Goal: Information Seeking & Learning: Check status

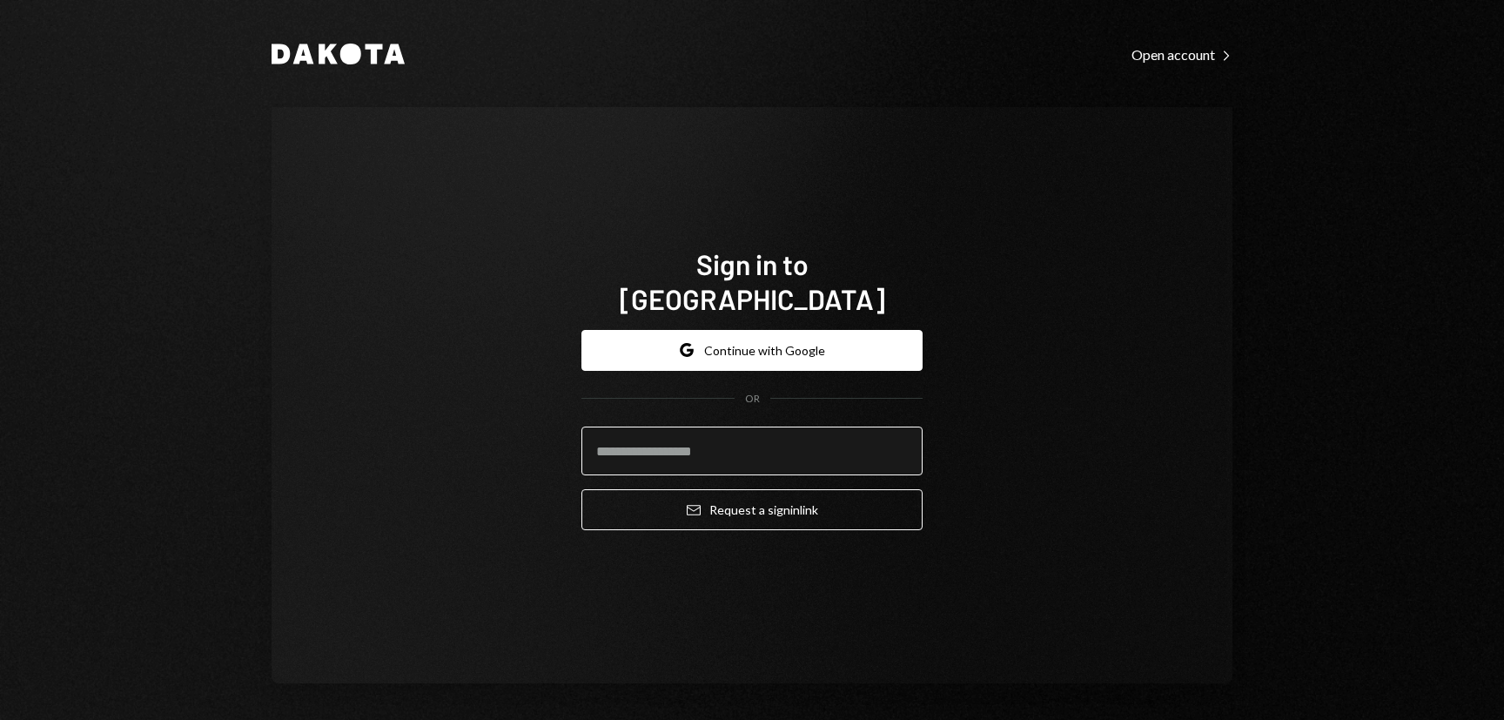
click at [783, 445] on input "email" at bounding box center [751, 450] width 341 height 49
click at [647, 433] on input "email" at bounding box center [751, 450] width 341 height 49
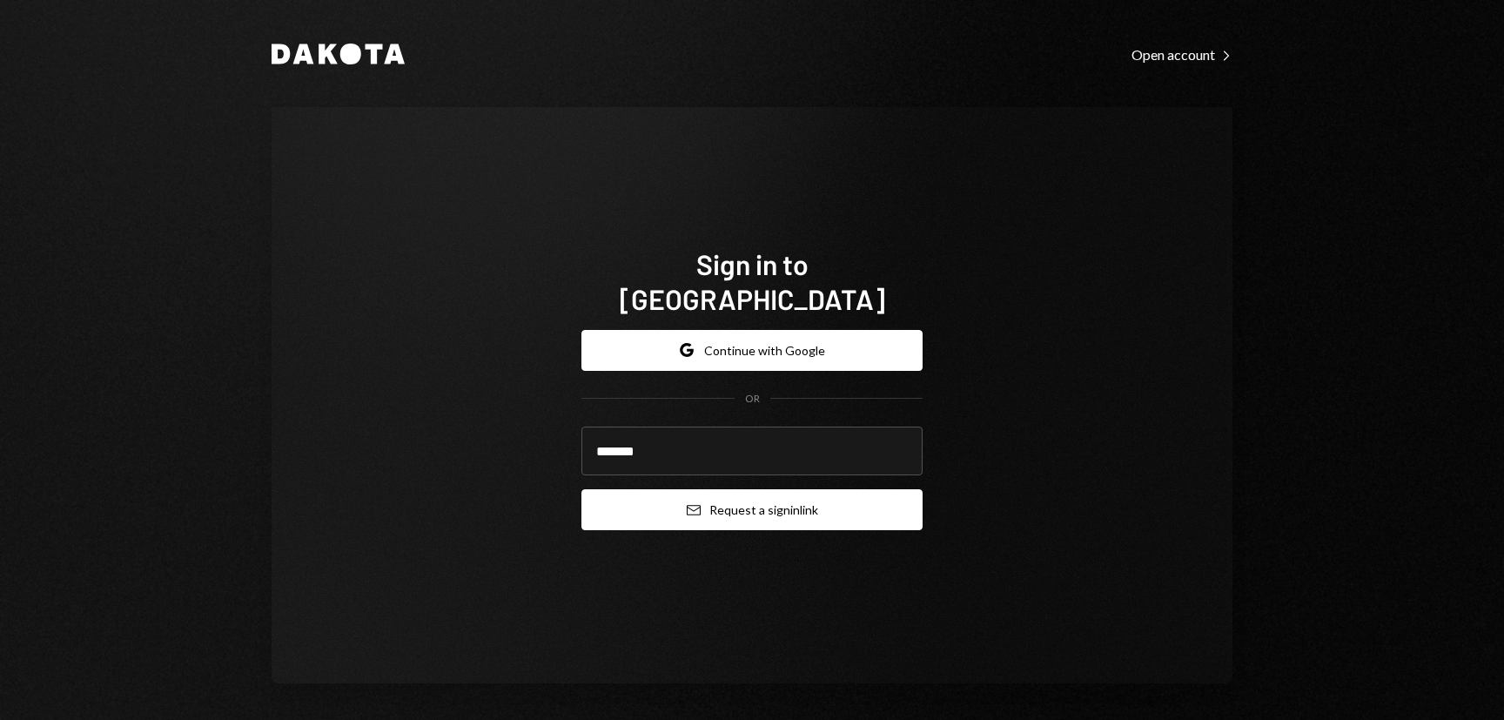
type input "**********"
click at [701, 489] on button "Email Request a sign in link" at bounding box center [751, 509] width 341 height 41
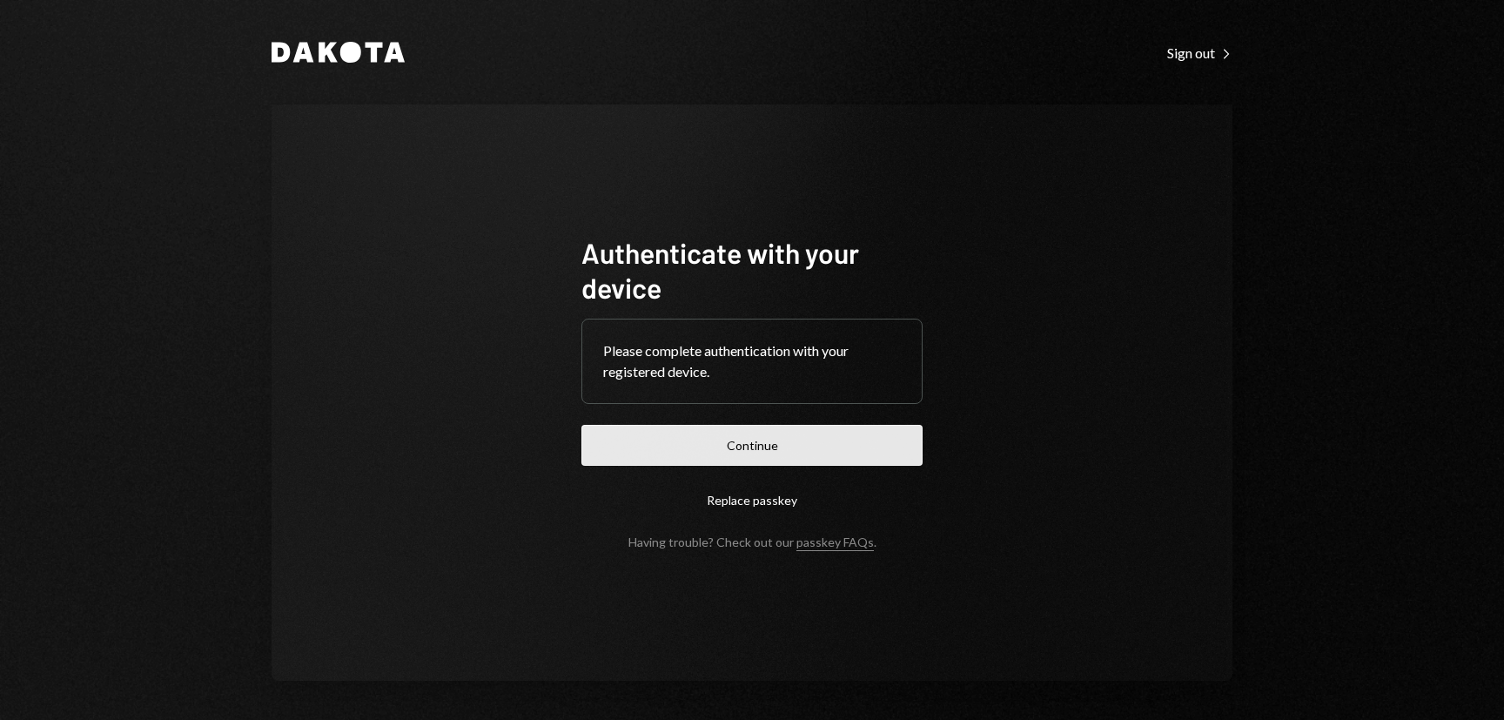
click at [779, 449] on button "Continue" at bounding box center [751, 445] width 341 height 41
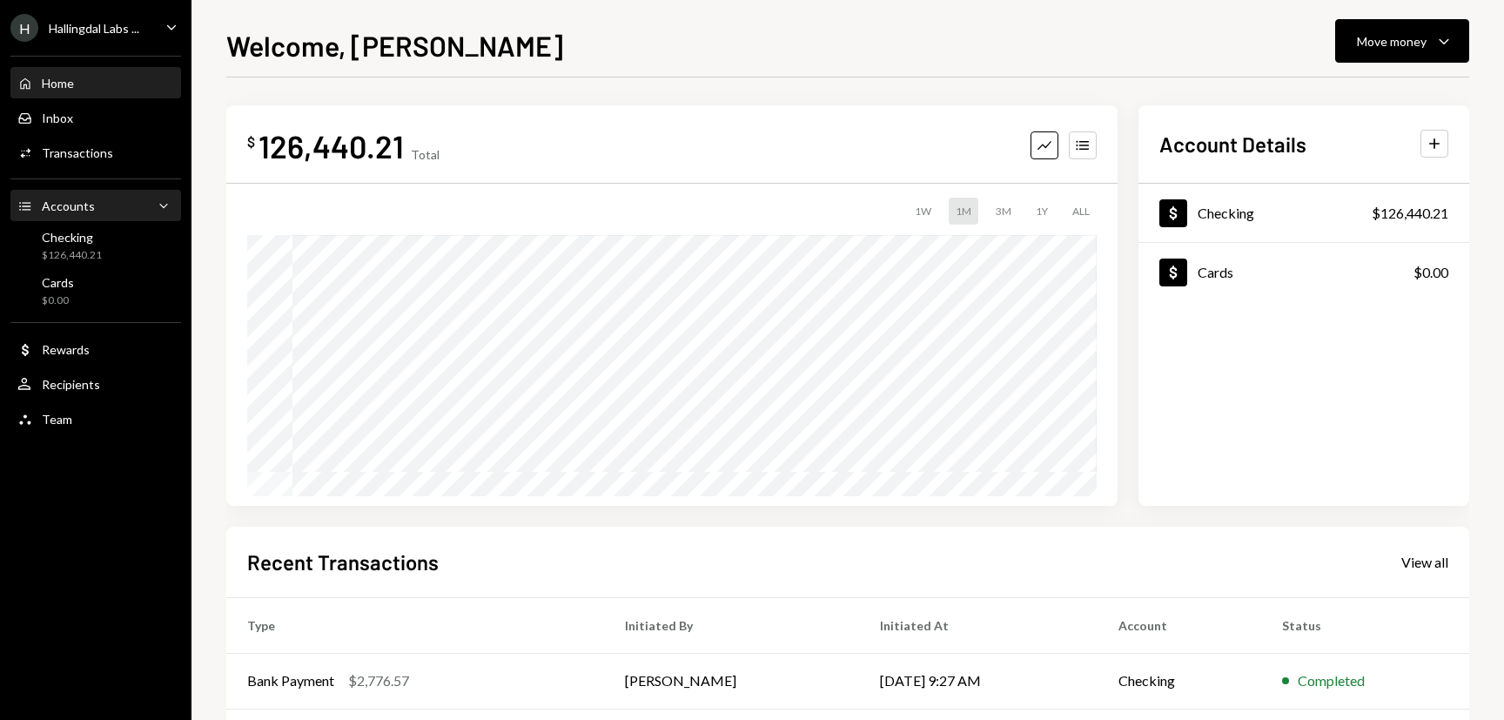
click at [112, 206] on div "Accounts Accounts Caret Down" at bounding box center [95, 206] width 157 height 19
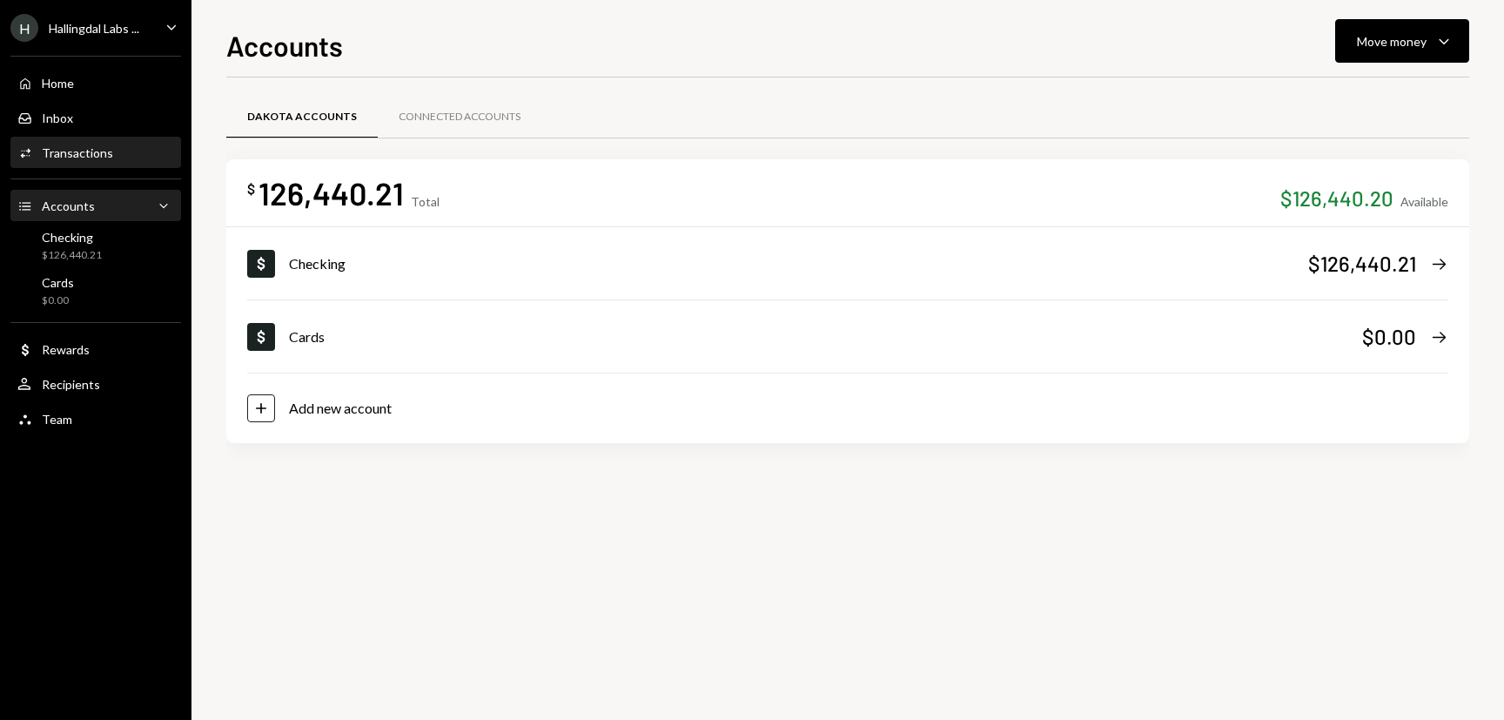
click at [109, 151] on div "Transactions" at bounding box center [77, 152] width 71 height 15
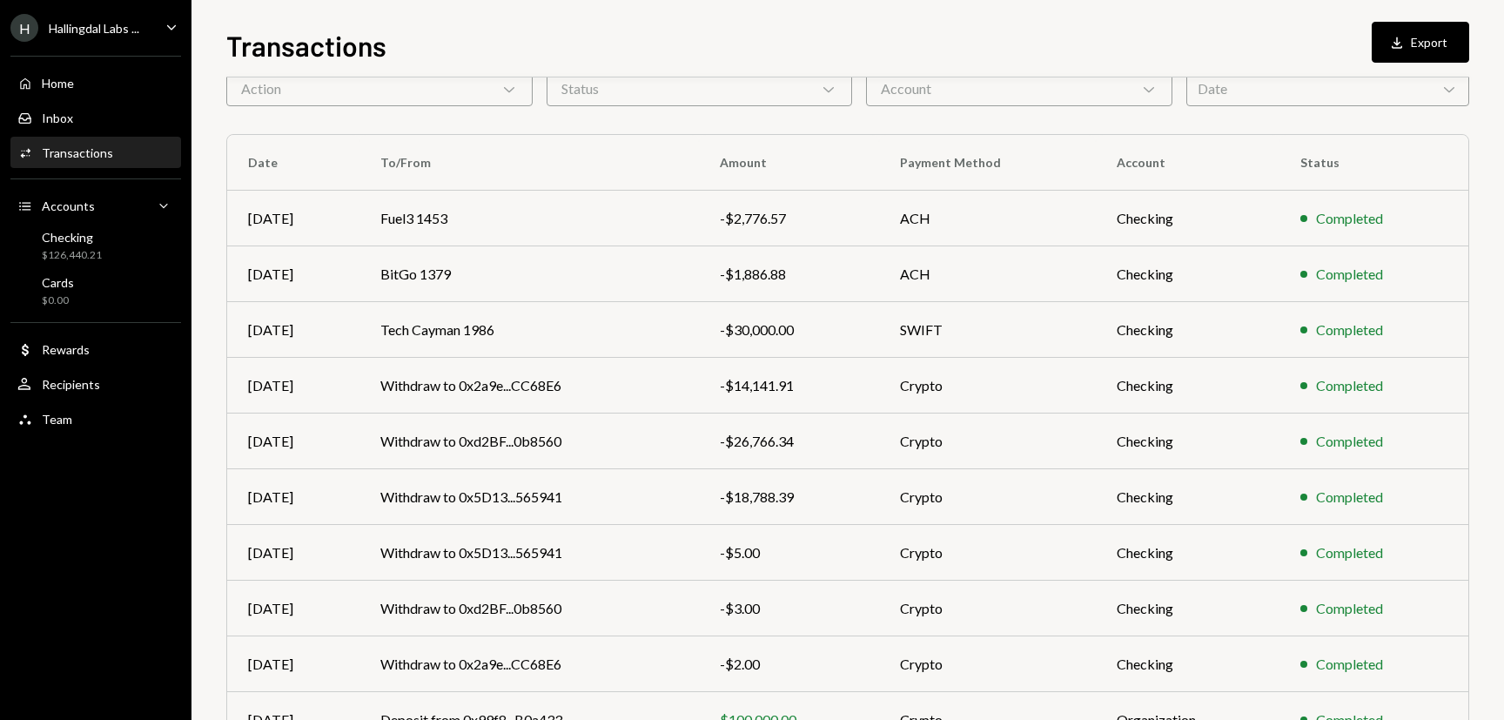
scroll to position [189, 0]
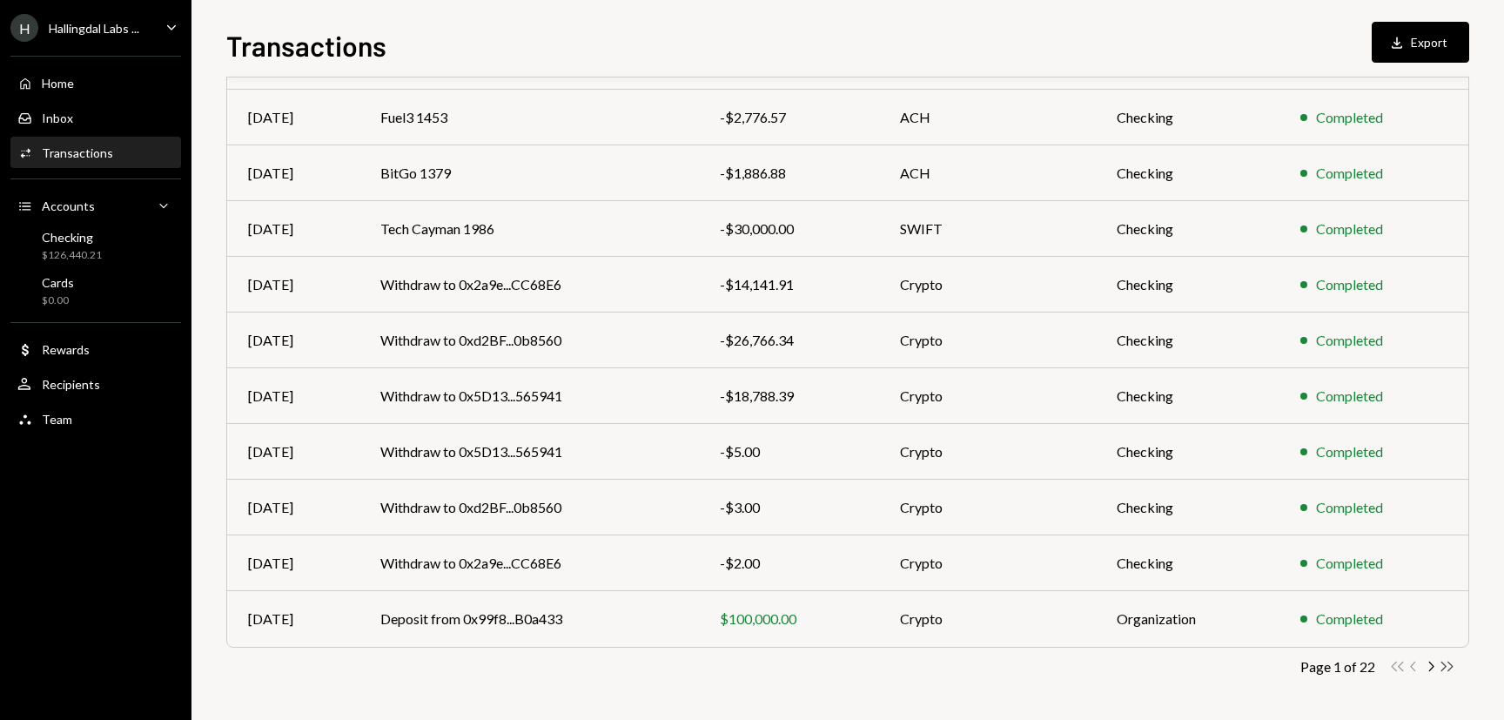
click at [1453, 668] on icon "Double Arrow Right" at bounding box center [1447, 666] width 17 height 17
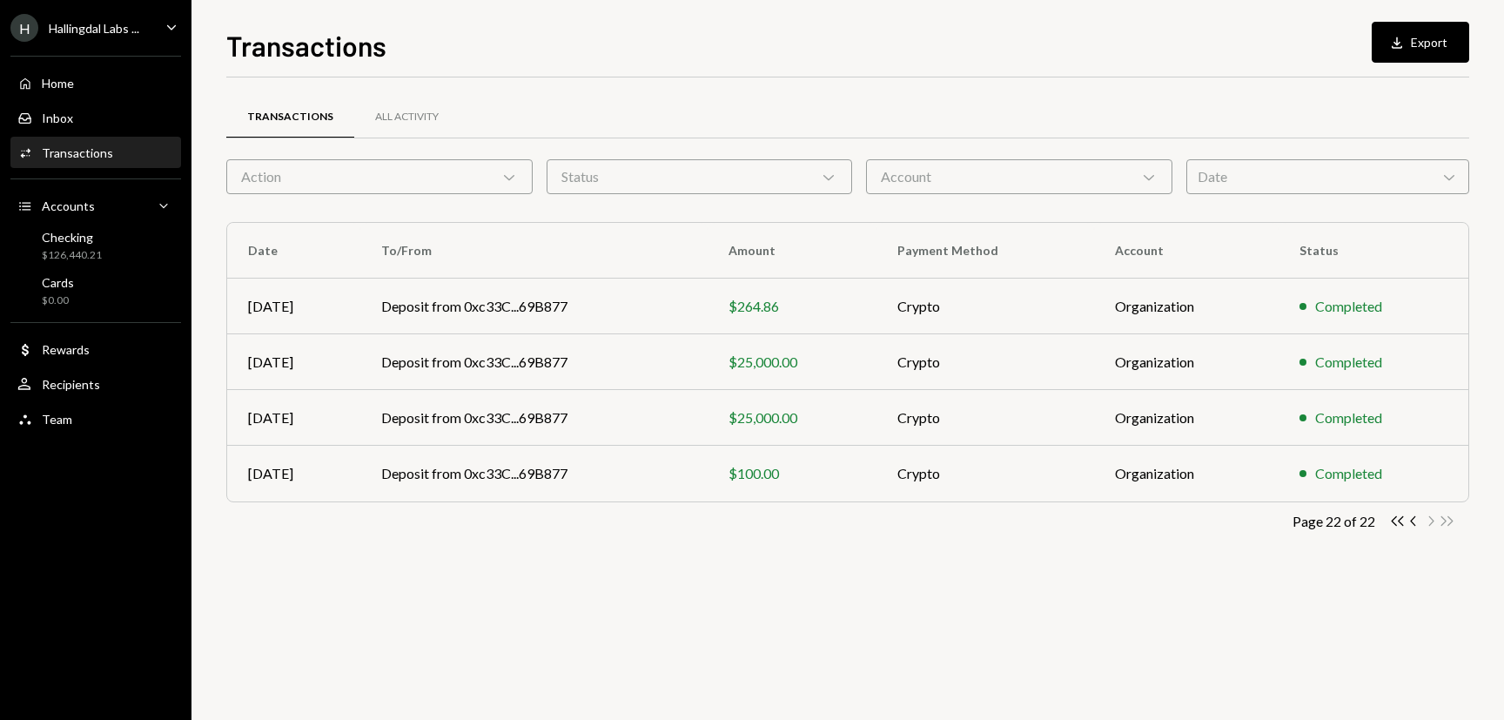
click at [1235, 179] on div "Date Chevron Down" at bounding box center [1327, 176] width 283 height 35
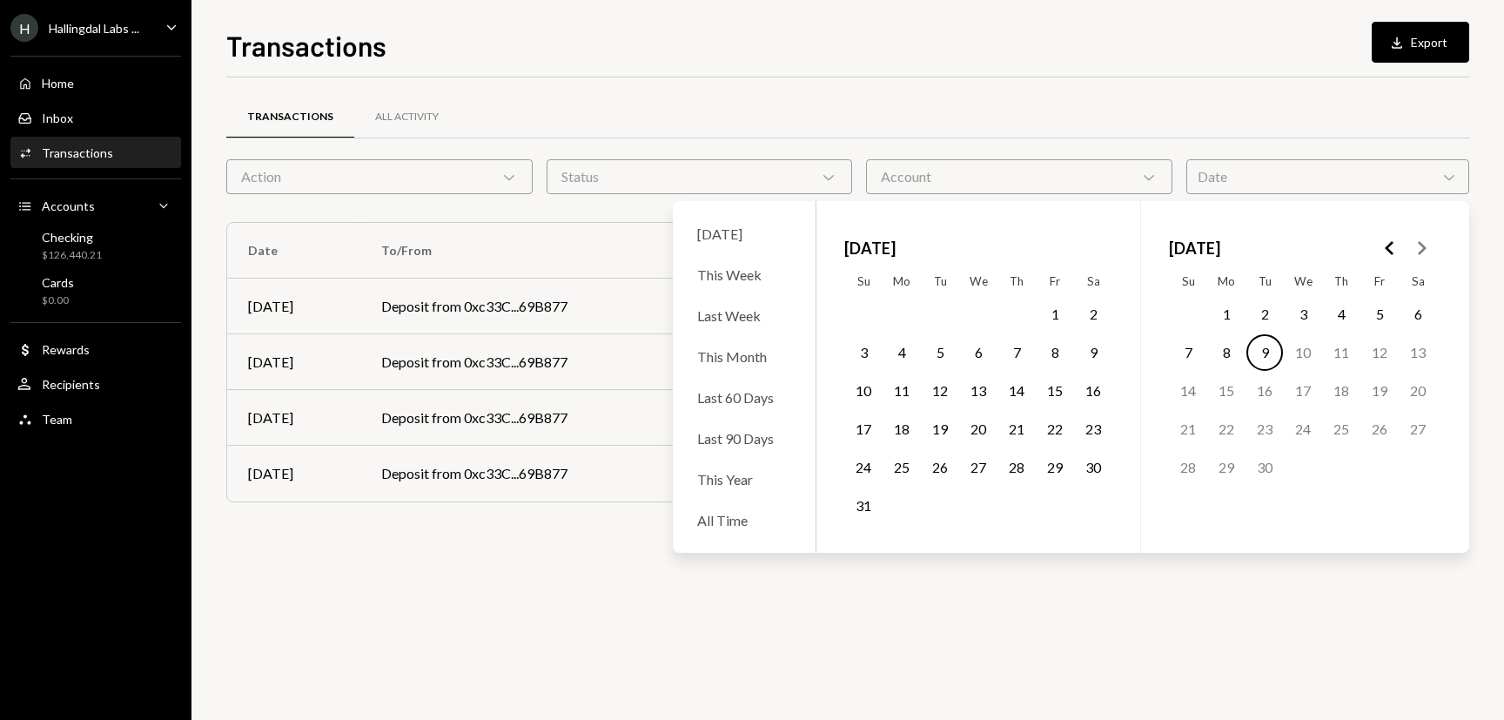
click at [1388, 247] on icon "Go to the Previous Month" at bounding box center [1389, 248] width 21 height 21
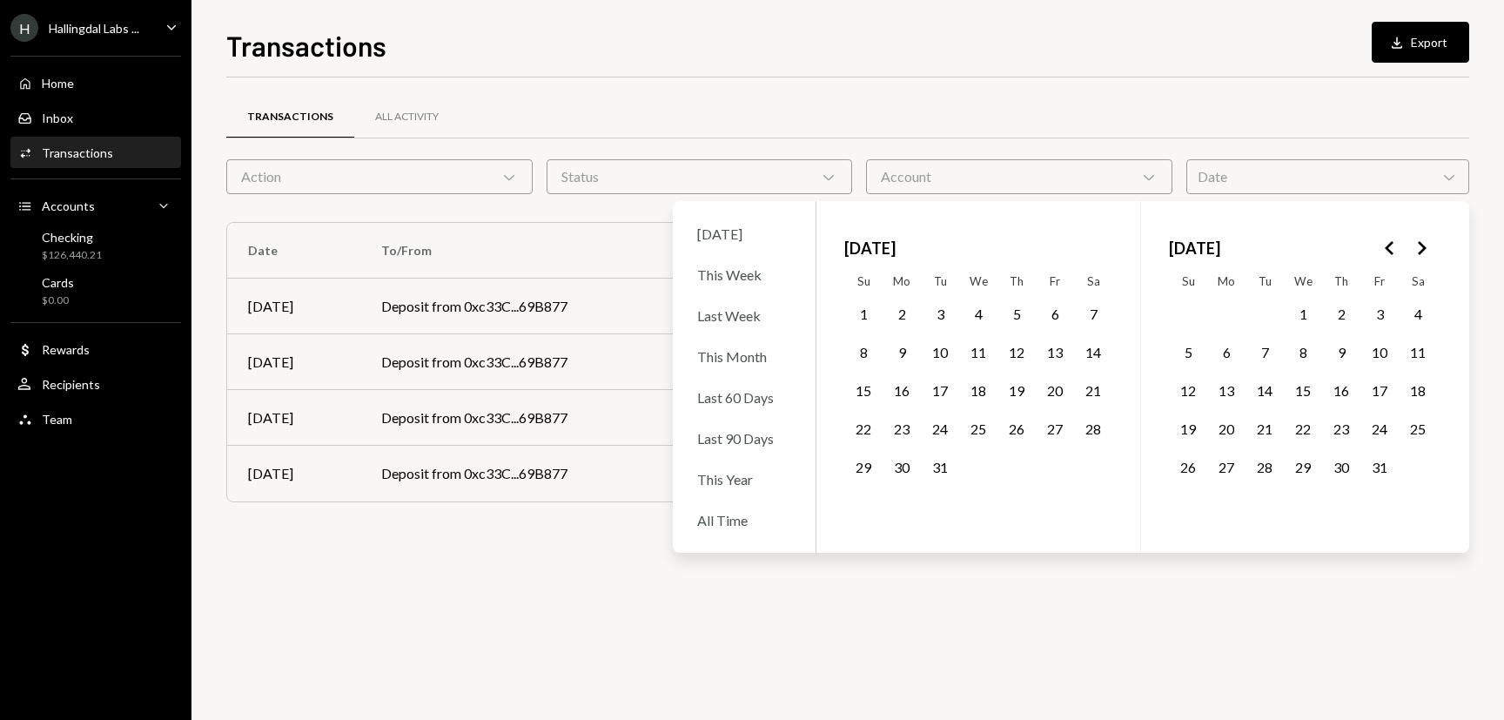
click at [1388, 247] on icon "Go to the Previous Month" at bounding box center [1389, 248] width 21 height 21
click at [1427, 249] on icon "Go to the Next Month" at bounding box center [1421, 248] width 21 height 21
click at [1010, 428] on button "21" at bounding box center [1016, 429] width 37 height 37
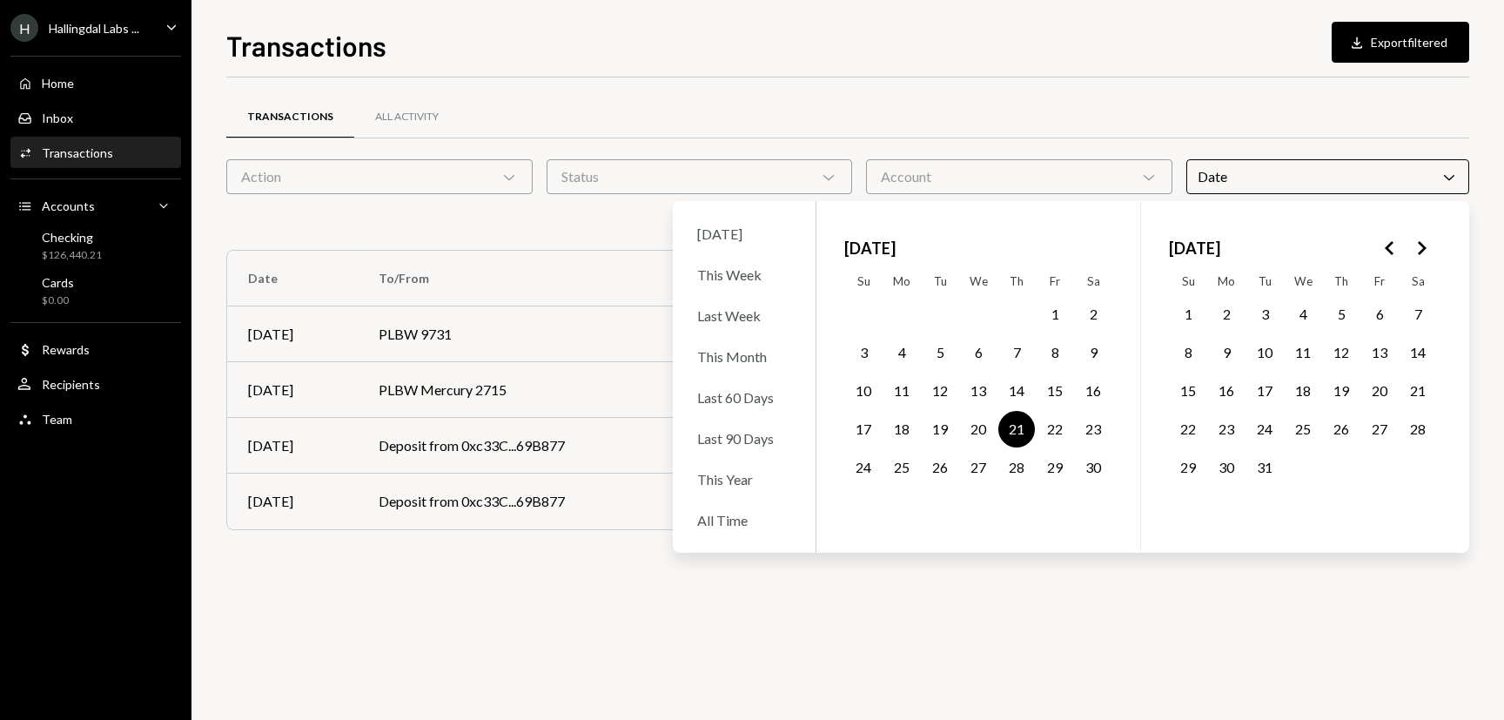
click at [993, 625] on div "Transactions All Activity Action Chevron Down Status Chevron Down Account Chevr…" at bounding box center [847, 398] width 1243 height 642
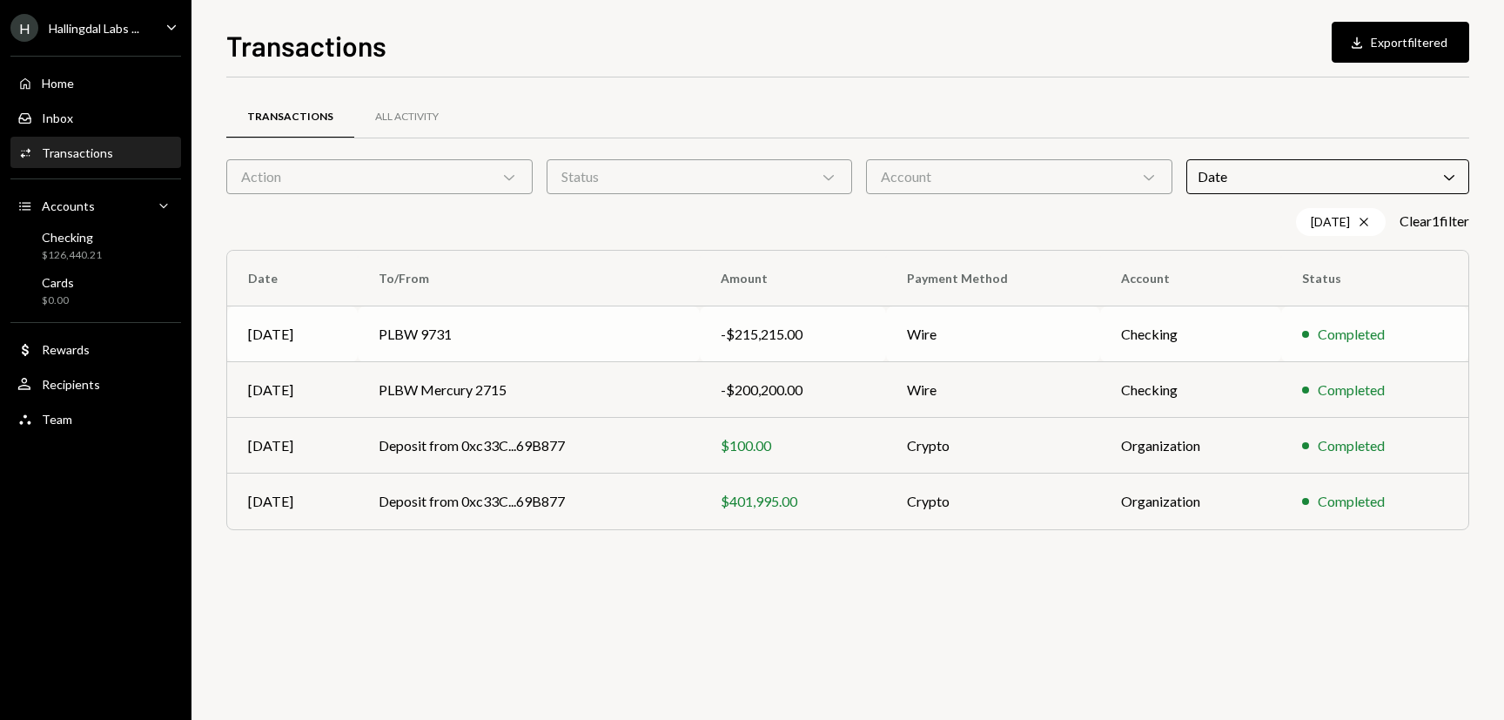
click at [1196, 329] on td "Checking" at bounding box center [1191, 334] width 182 height 56
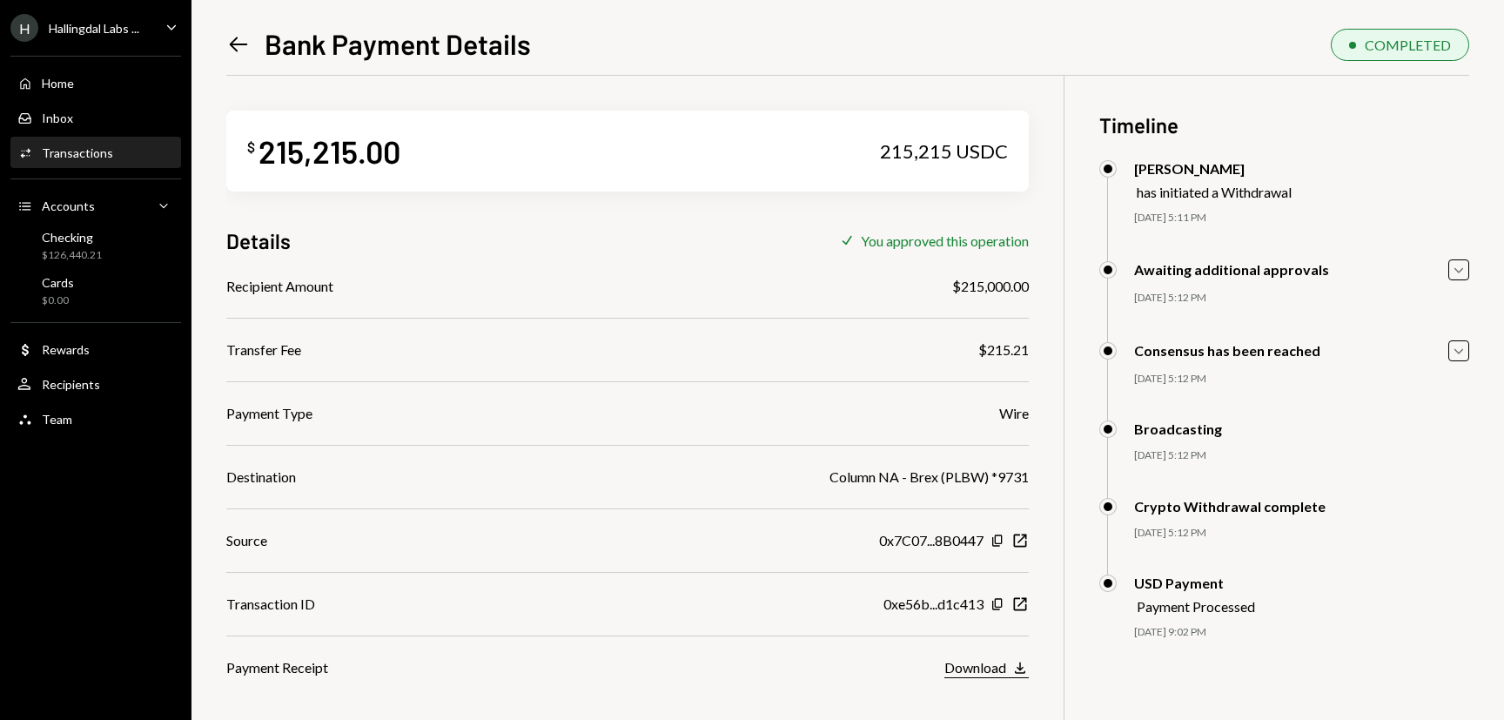
click at [1027, 661] on icon "Download" at bounding box center [1019, 667] width 17 height 17
click at [245, 51] on icon "Left Arrow" at bounding box center [238, 44] width 24 height 24
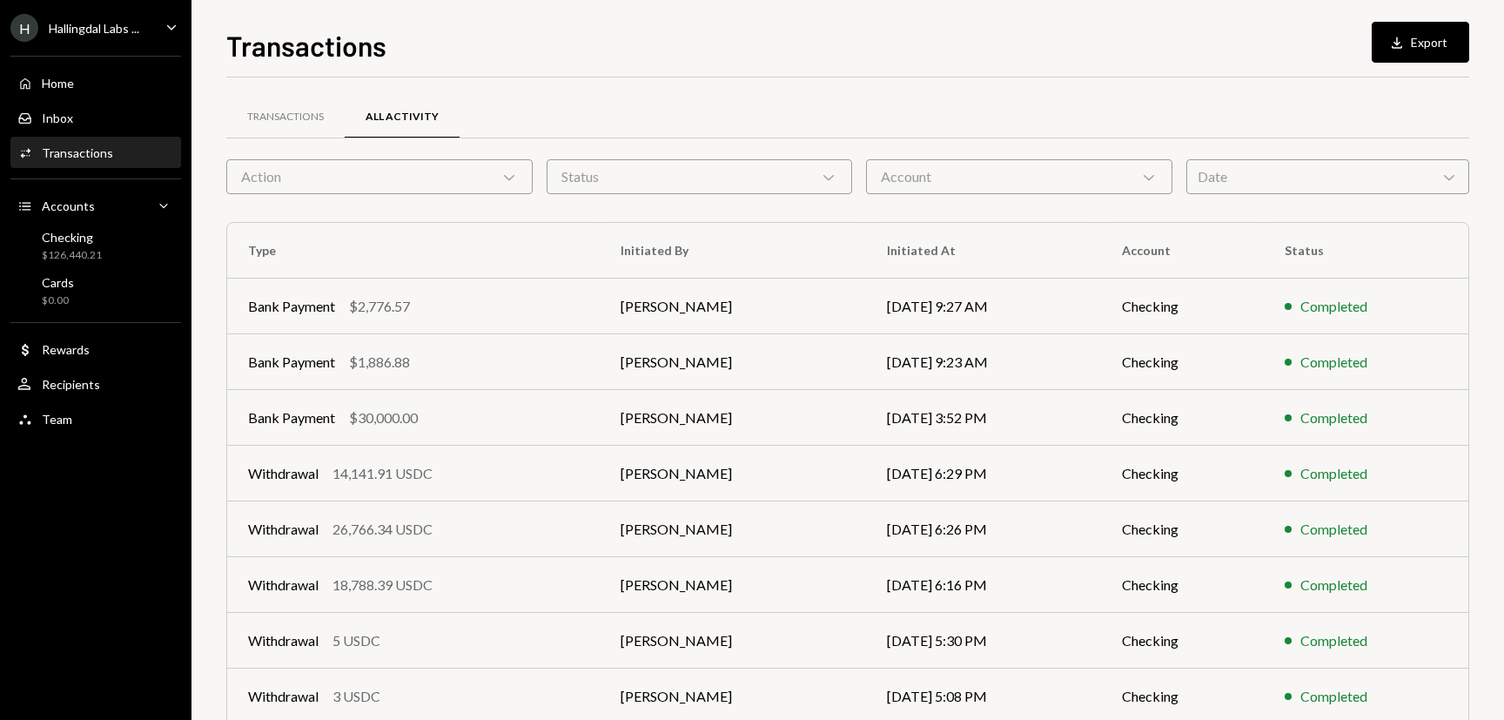
click at [1284, 196] on div "Transactions All Activity Action Chevron Down Status Chevron Down Account Chevr…" at bounding box center [847, 506] width 1243 height 803
click at [1272, 175] on div "Date Chevron Down" at bounding box center [1327, 176] width 283 height 35
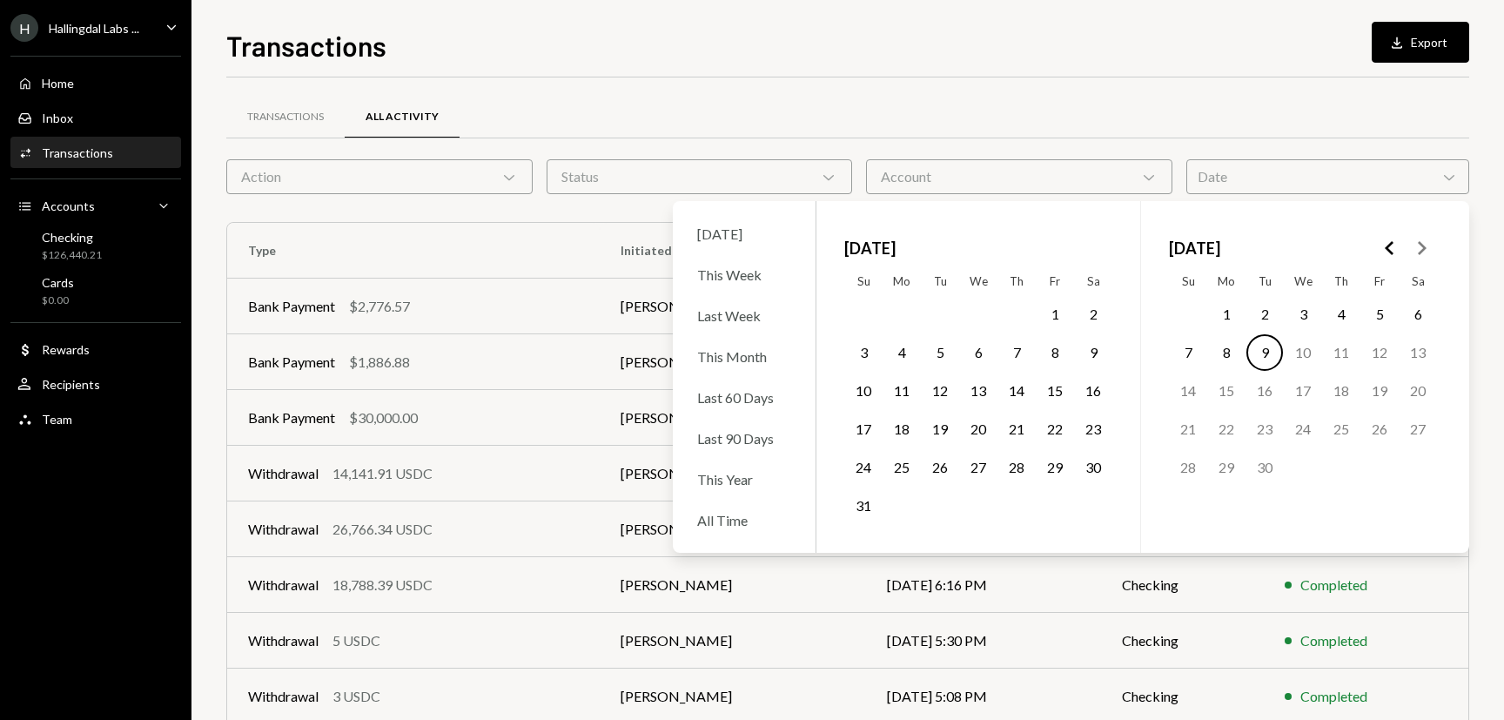
click at [1393, 249] on icon "Go to the Previous Month" at bounding box center [1389, 248] width 21 height 21
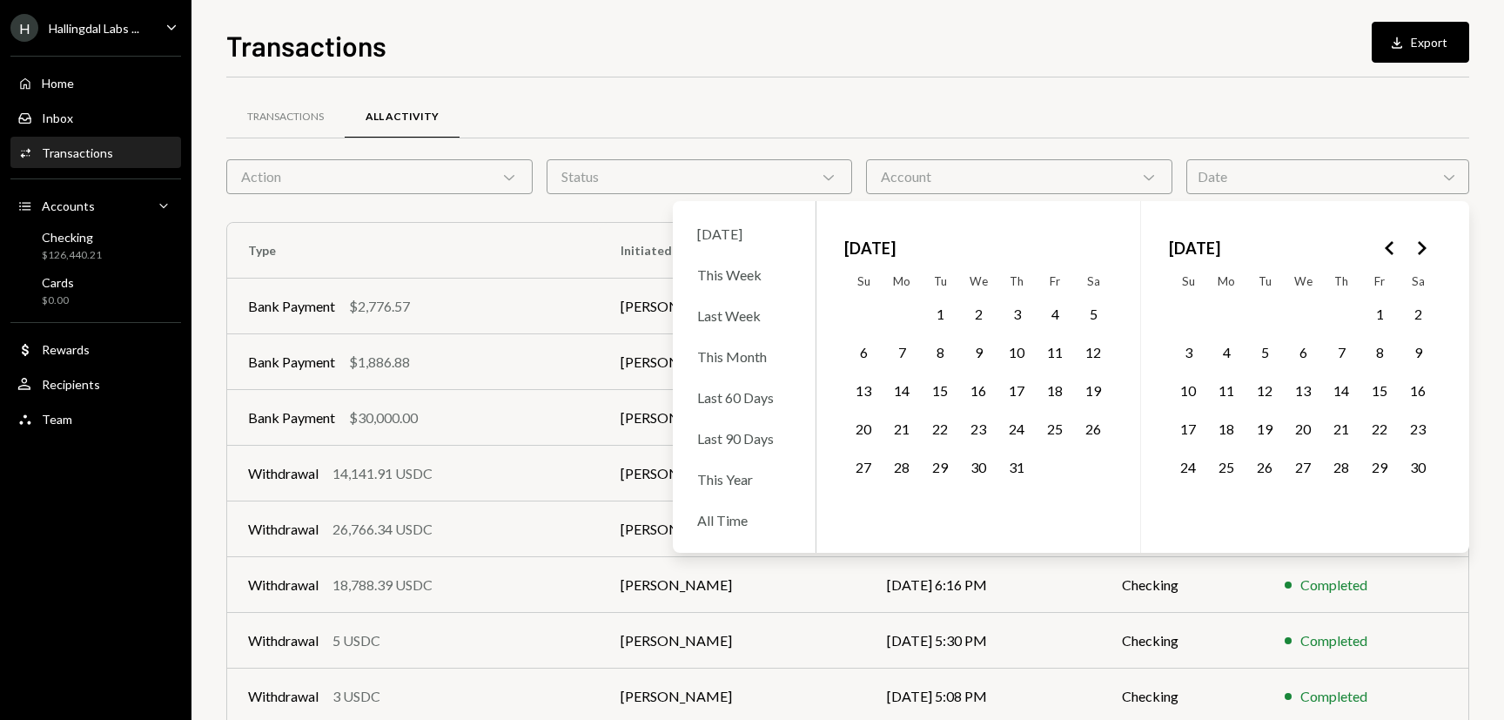
click at [1393, 249] on icon "Go to the Previous Month" at bounding box center [1389, 248] width 21 height 21
click at [1415, 250] on icon "Go to the Next Month" at bounding box center [1421, 248] width 21 height 21
click at [1015, 437] on button "21" at bounding box center [1016, 429] width 37 height 37
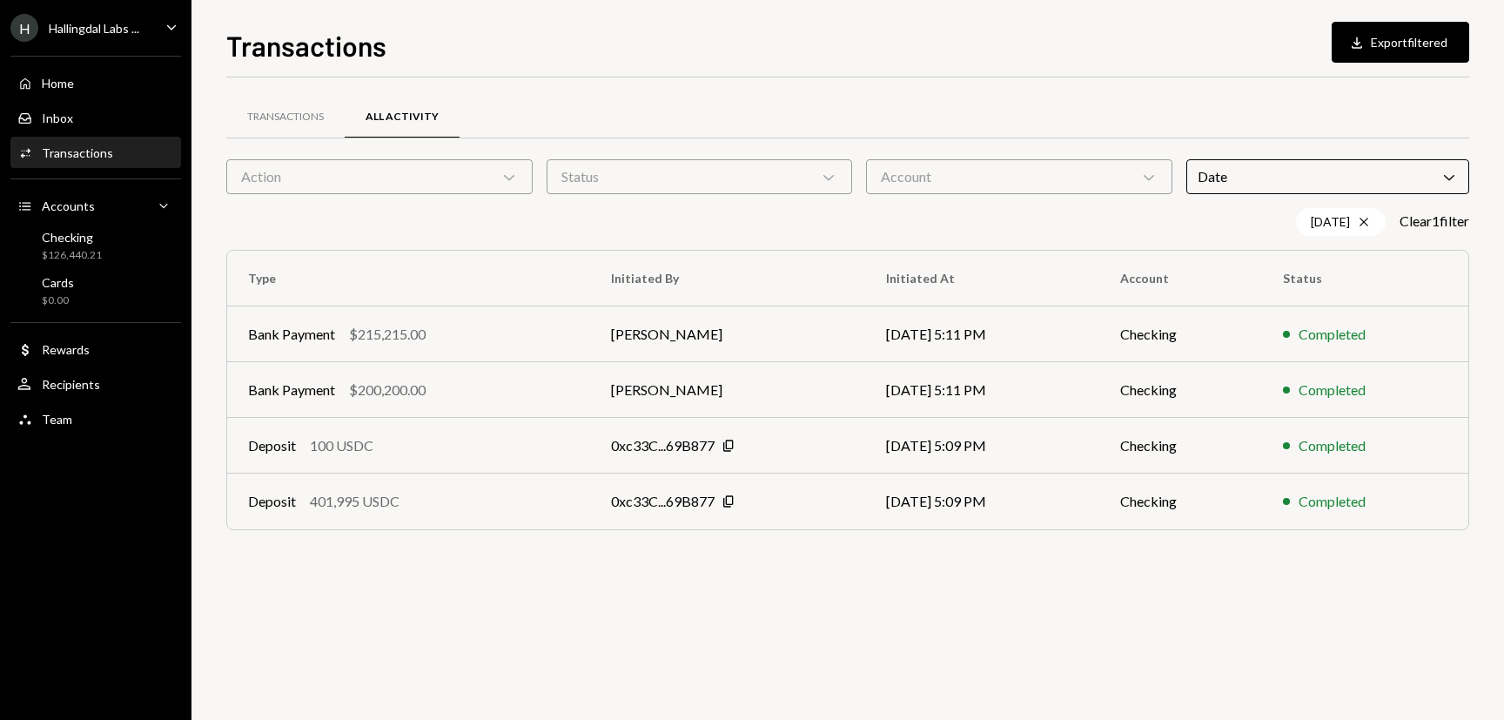
click at [950, 81] on div "Transactions All Activity Action Chevron Down Status Chevron Down Account Chevr…" at bounding box center [847, 320] width 1243 height 487
click at [532, 393] on div "Bank Payment $200,200.00" at bounding box center [408, 389] width 321 height 21
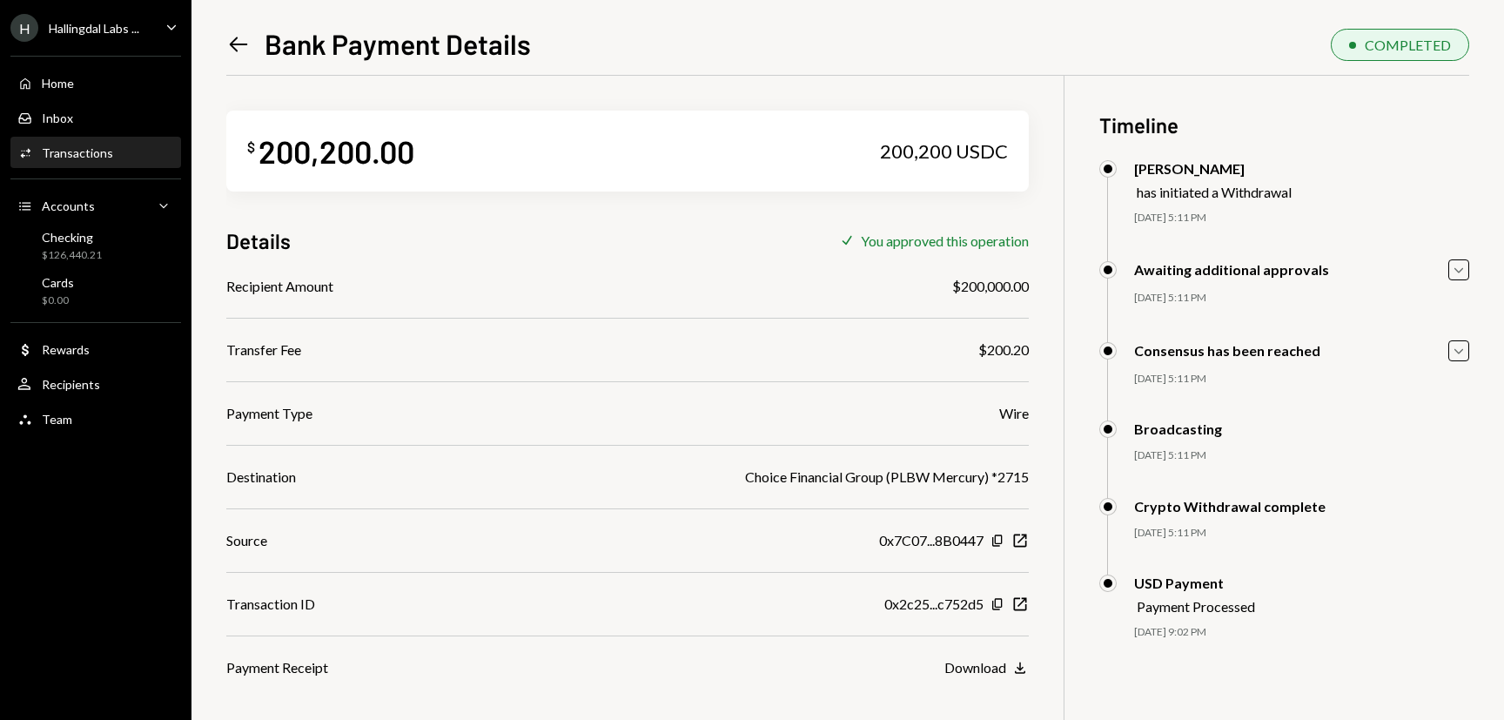
click at [242, 45] on icon "Left Arrow" at bounding box center [238, 44] width 24 height 24
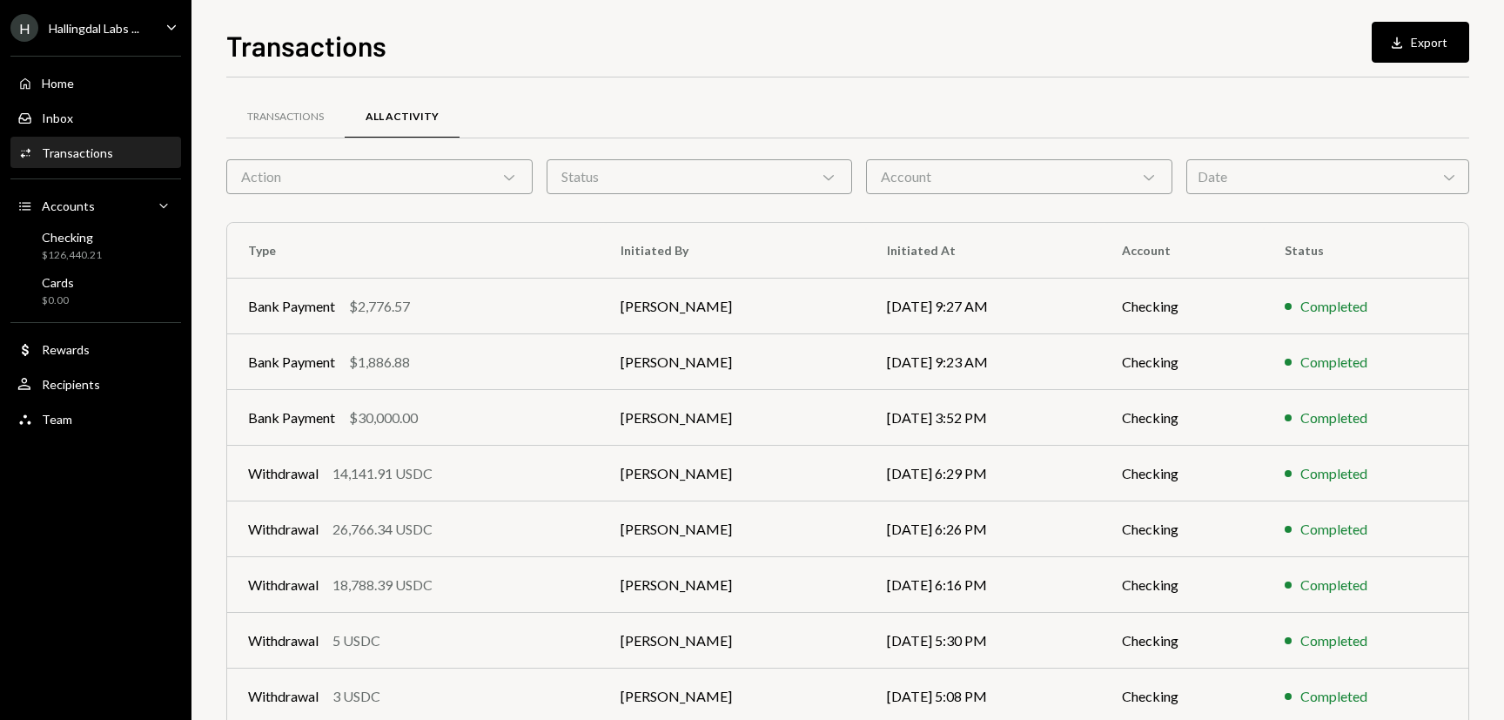
click at [1351, 178] on div "Date Chevron Down" at bounding box center [1327, 176] width 283 height 35
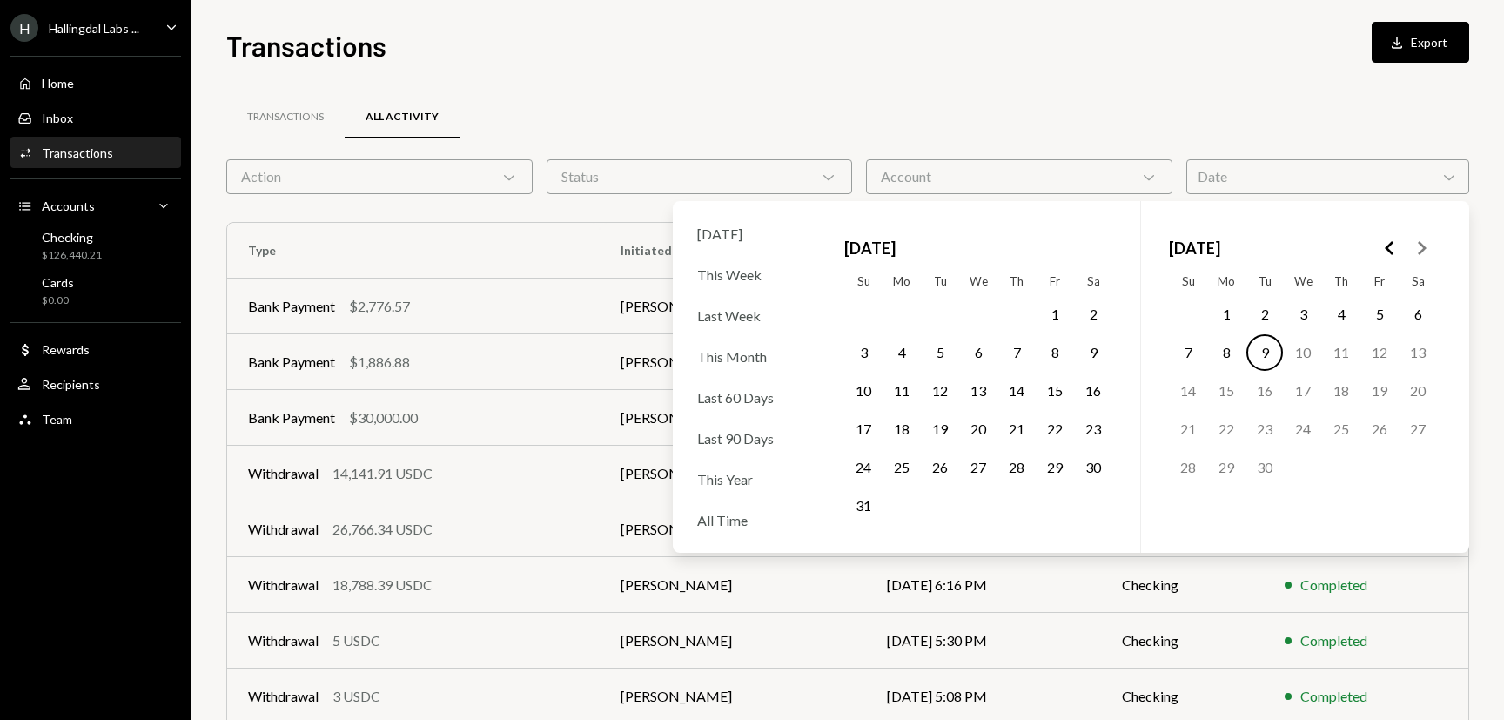
click at [1384, 244] on icon "Go to the Previous Month" at bounding box center [1389, 248] width 21 height 21
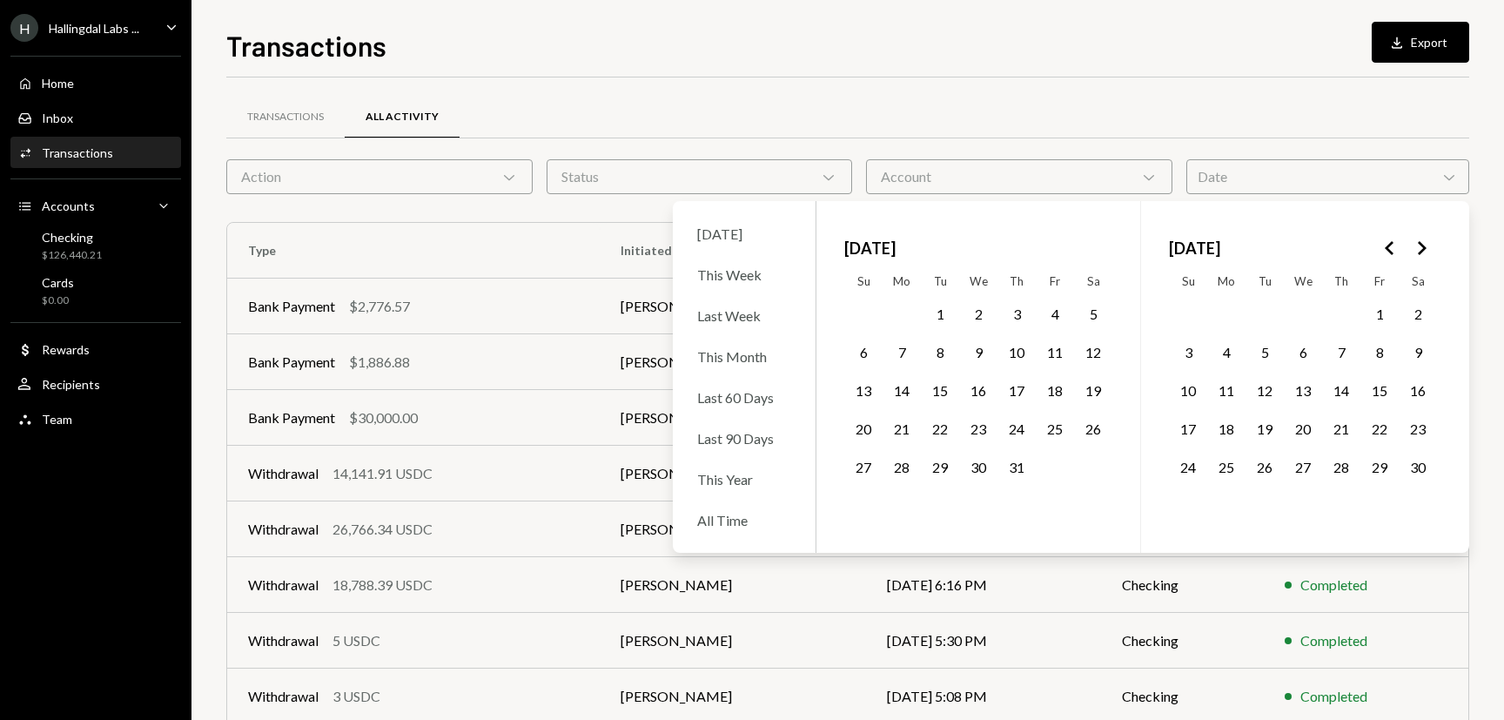
click at [1416, 247] on icon "Go to the Next Month" at bounding box center [1421, 248] width 21 height 21
click at [900, 461] on button "30" at bounding box center [901, 467] width 37 height 37
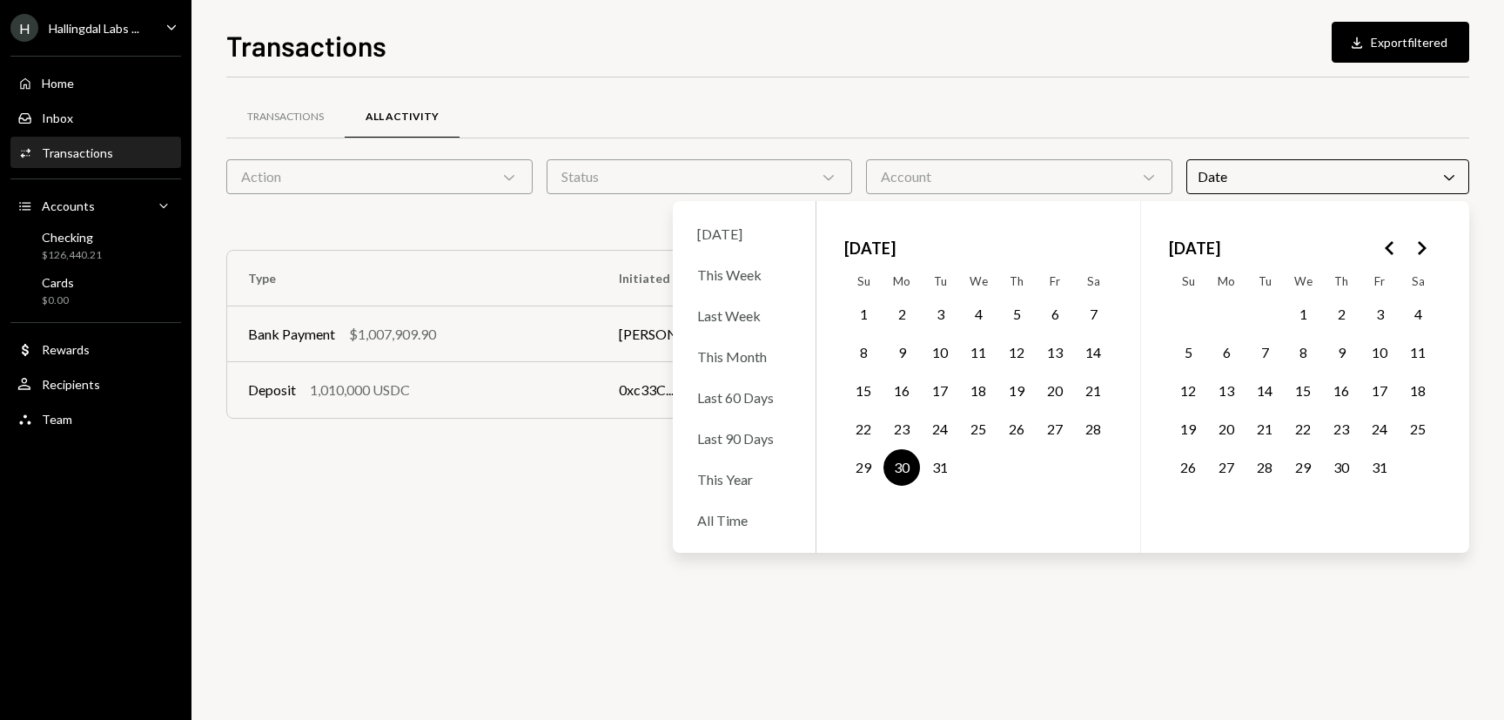
click at [1050, 84] on div "Transactions All Activity Action Chevron Down Status Chevron Down Account Chevr…" at bounding box center [847, 265] width 1243 height 376
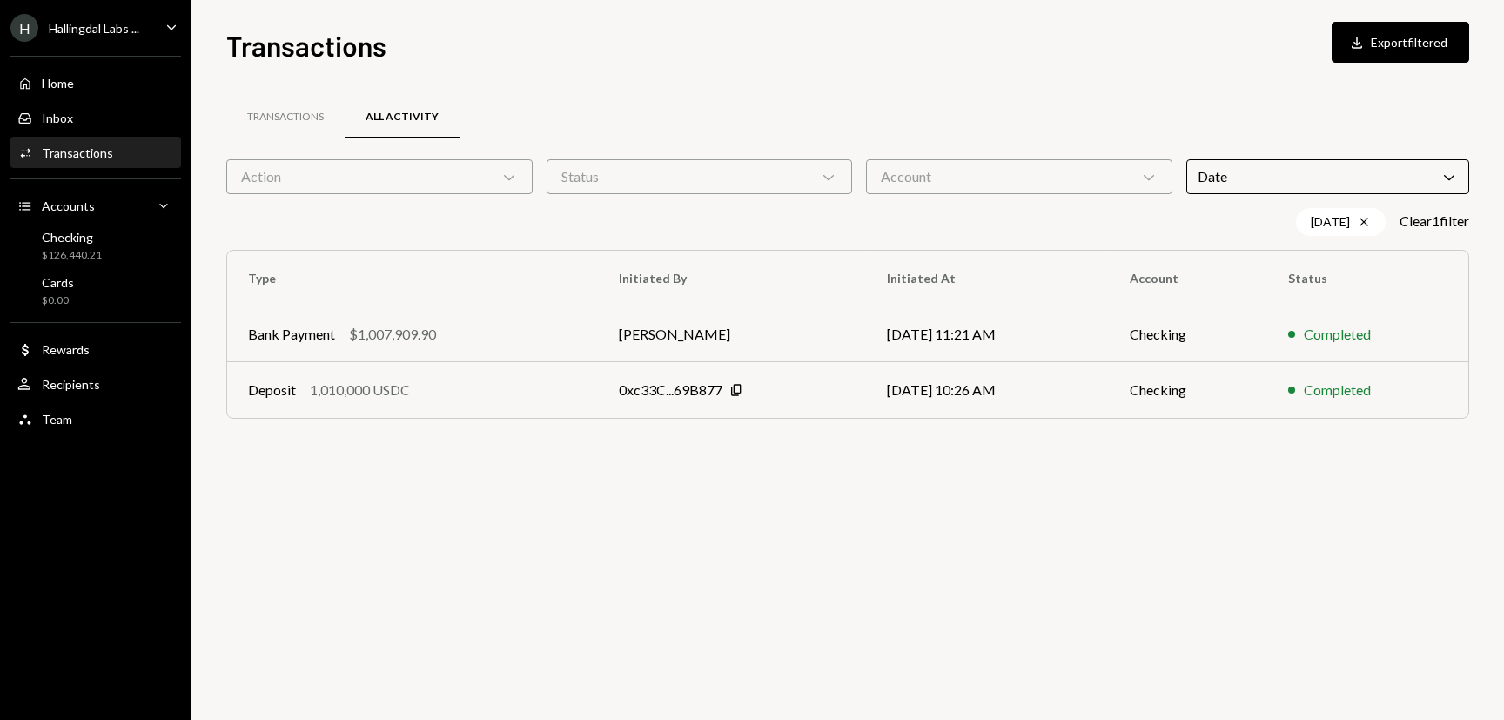
click at [1235, 175] on div "Date Chevron Down" at bounding box center [1327, 176] width 283 height 35
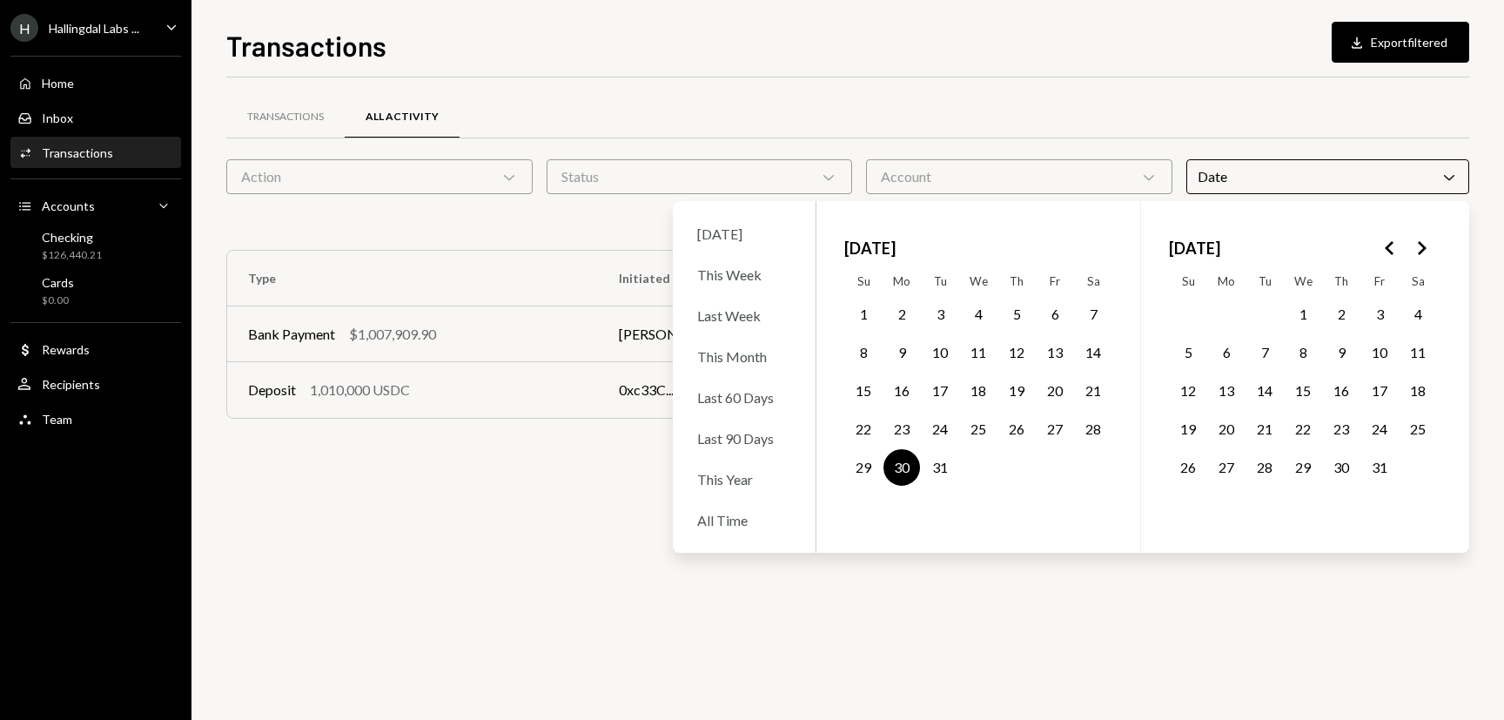
click at [1386, 242] on icon "Go to the Previous Month" at bounding box center [1389, 248] width 21 height 21
click at [1393, 246] on icon "Go to the Previous Month" at bounding box center [1389, 248] width 21 height 21
click at [1393, 248] on icon "Go to the Previous Month" at bounding box center [1389, 248] width 21 height 21
click at [1390, 248] on icon "Go to the Previous Month" at bounding box center [1389, 248] width 21 height 21
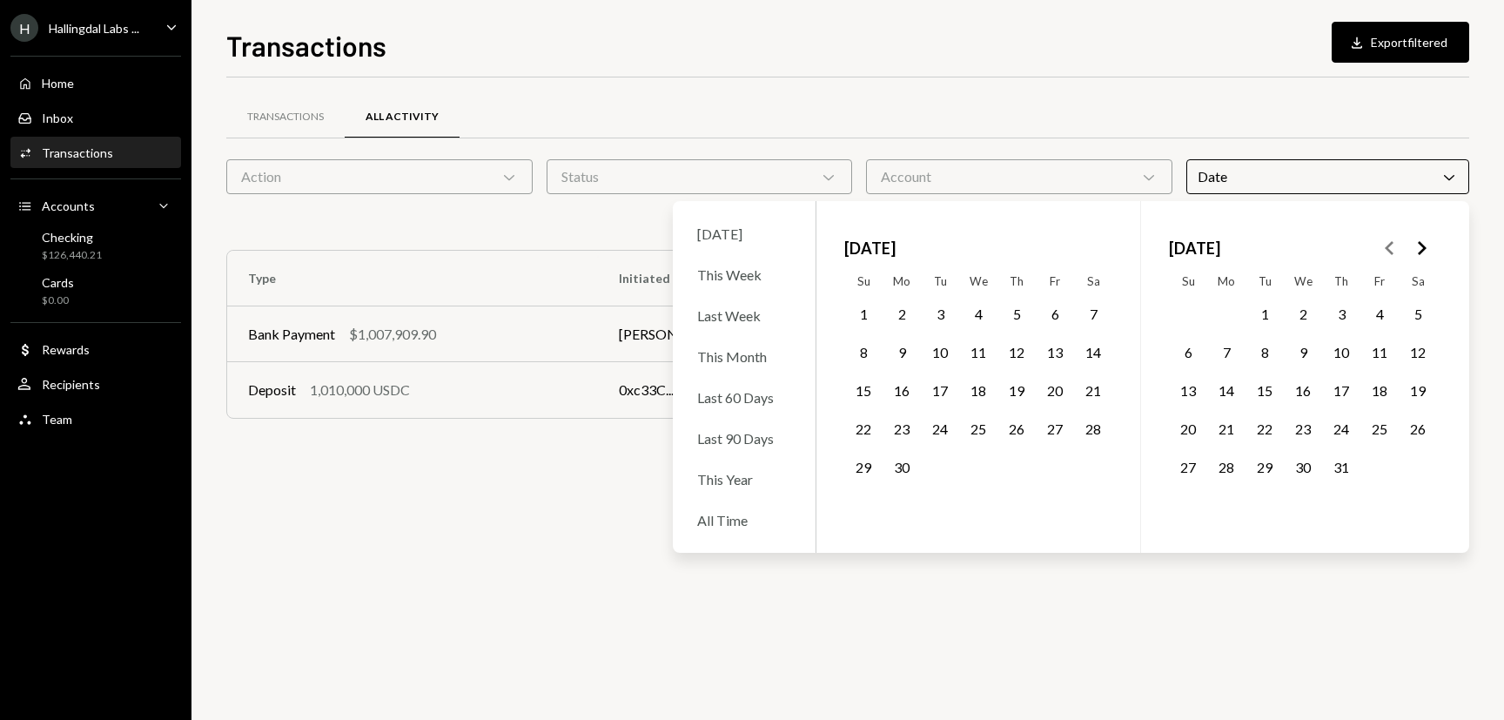
click at [1060, 301] on button "6" at bounding box center [1055, 314] width 37 height 37
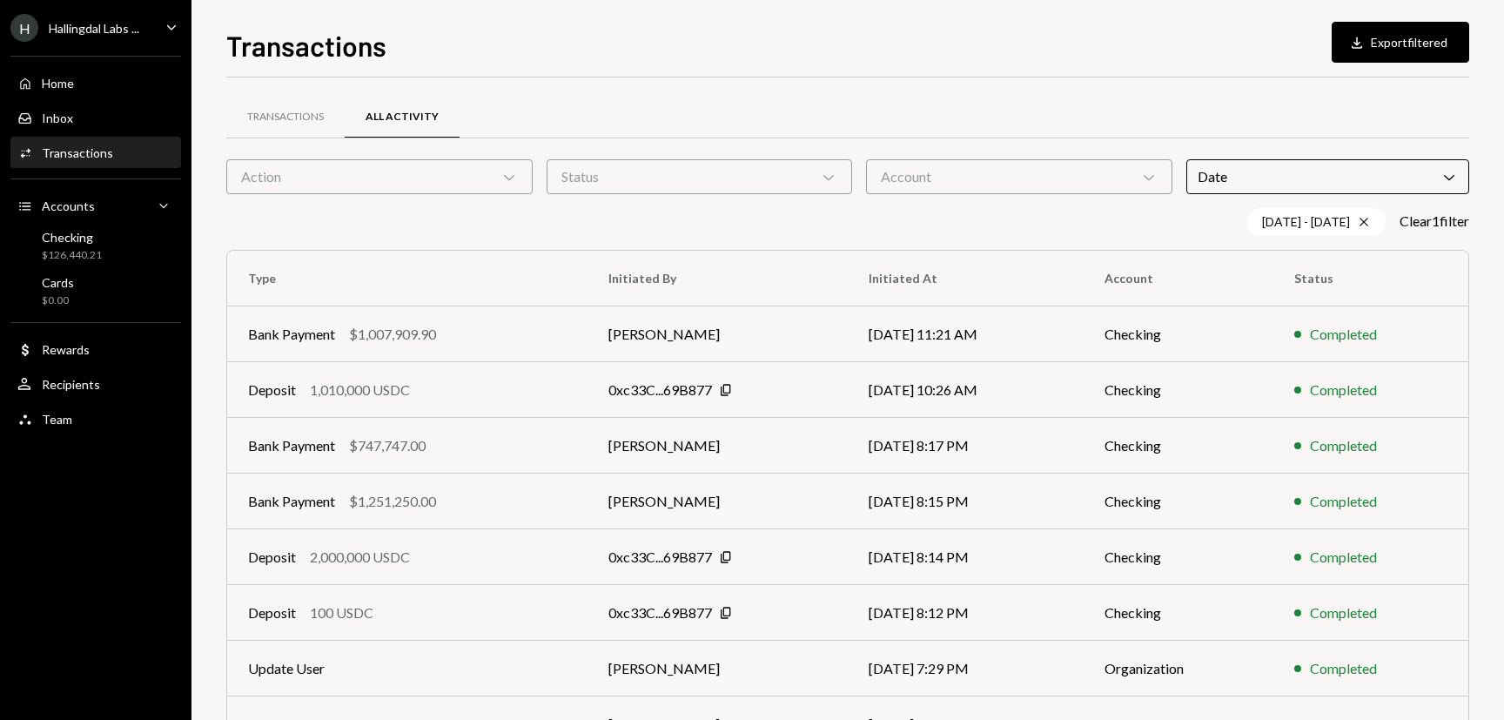
click at [703, 97] on div "Transactions All Activity" at bounding box center [847, 117] width 1243 height 44
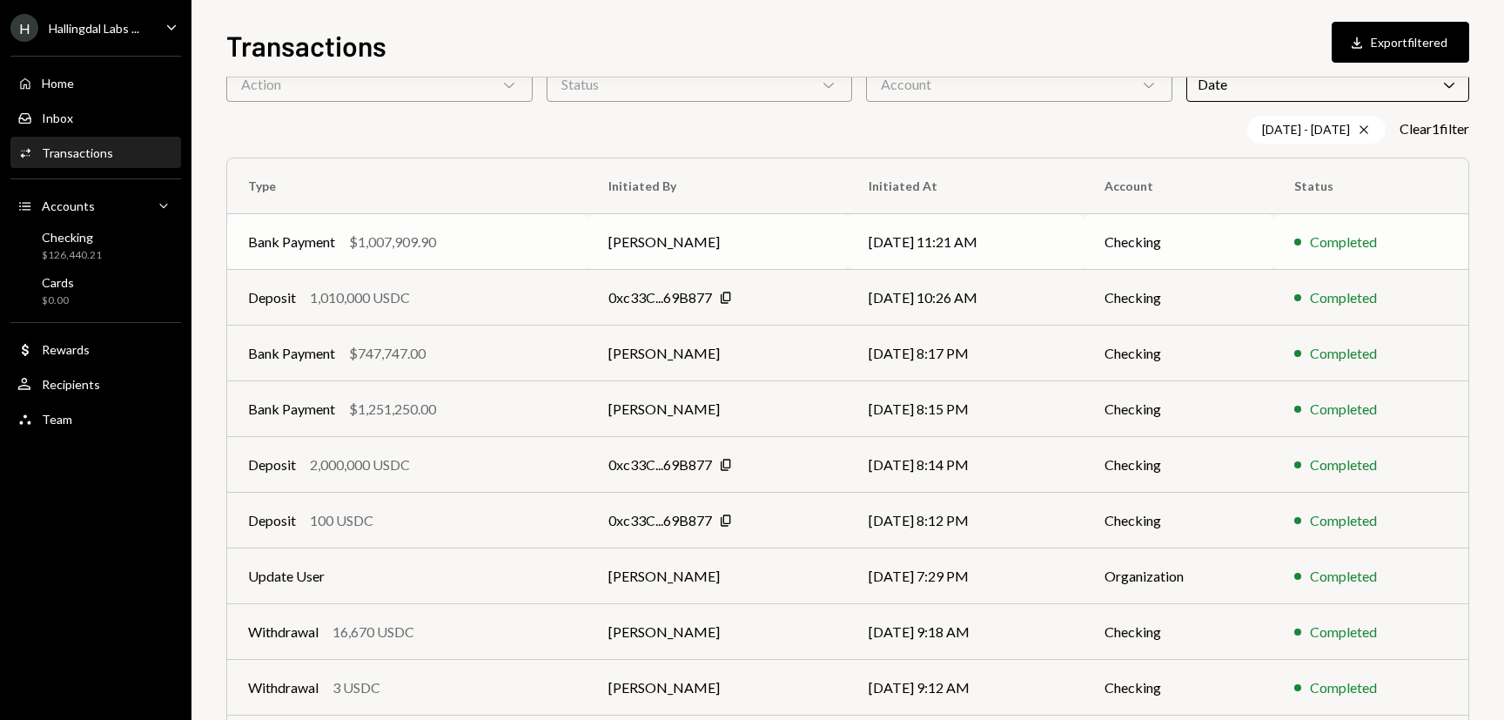
scroll to position [217, 0]
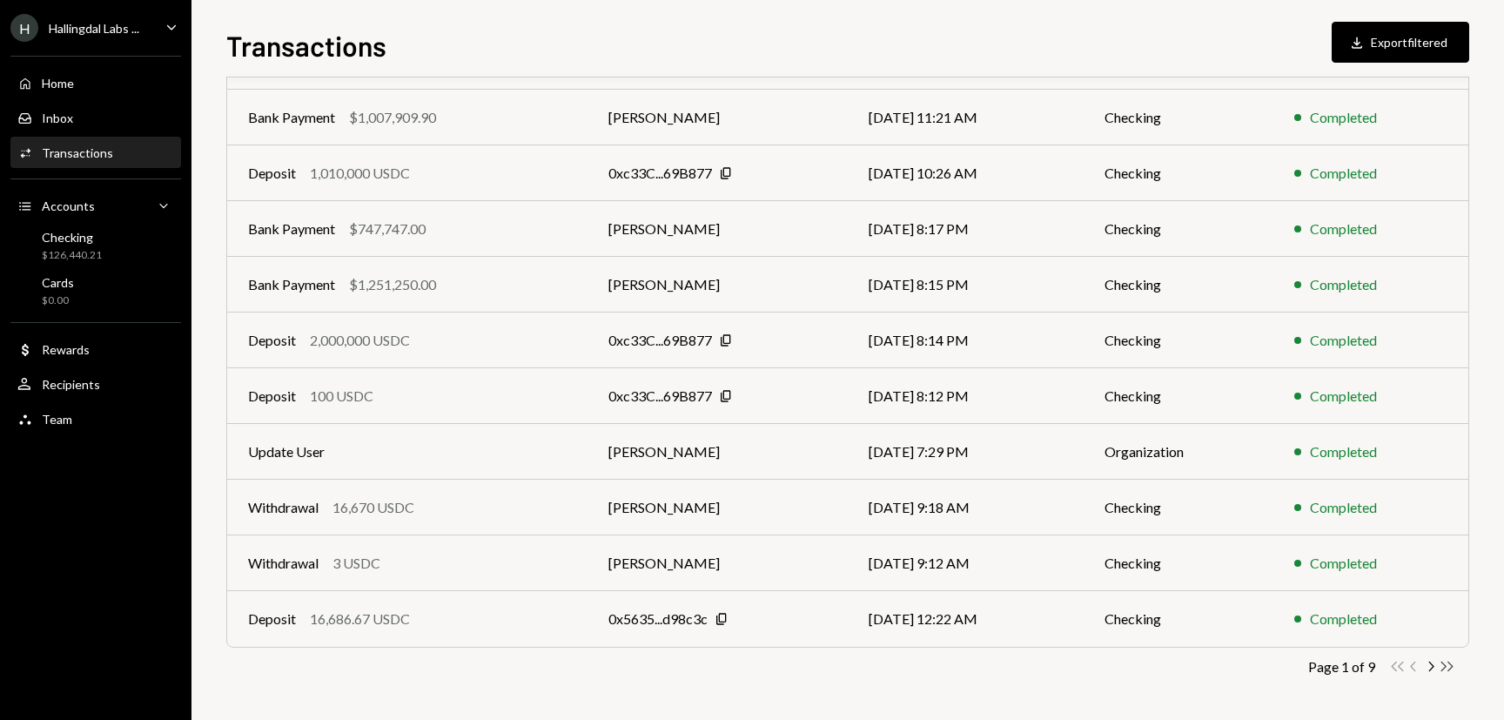
click at [1443, 671] on icon "Double Arrow Right" at bounding box center [1447, 666] width 17 height 17
